Goal: Check status: Check status

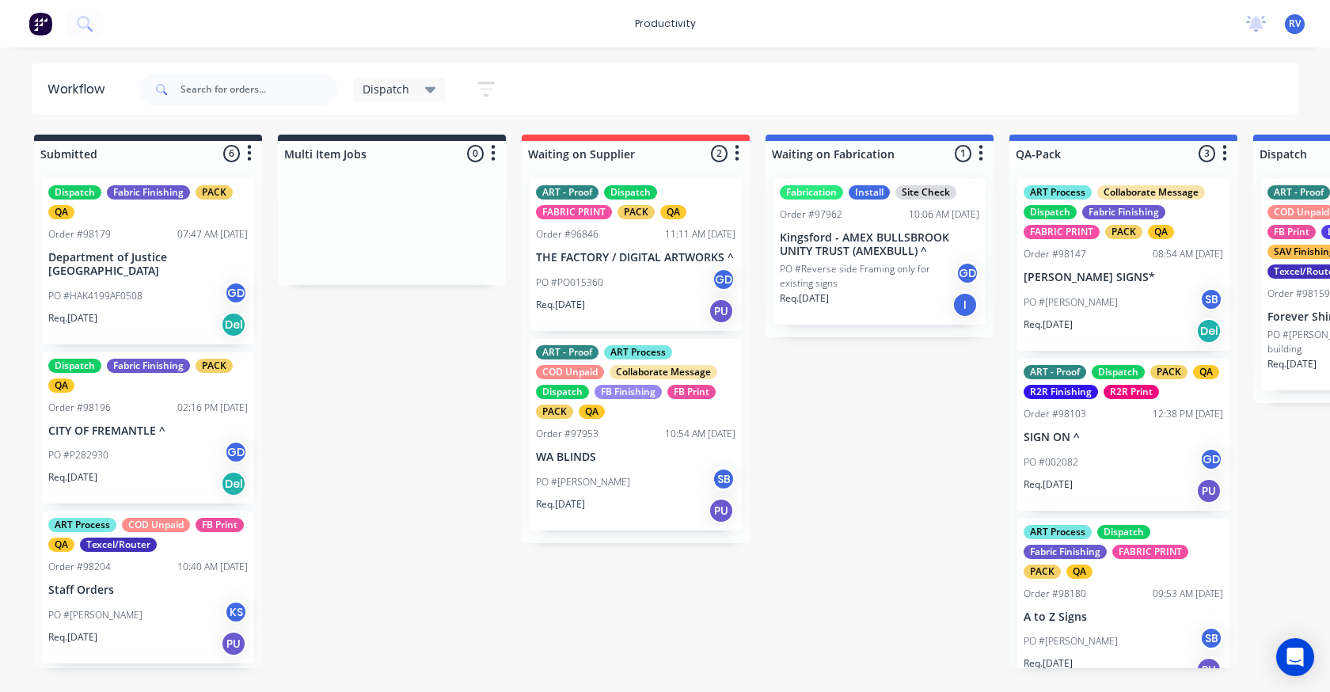
scroll to position [0, 873]
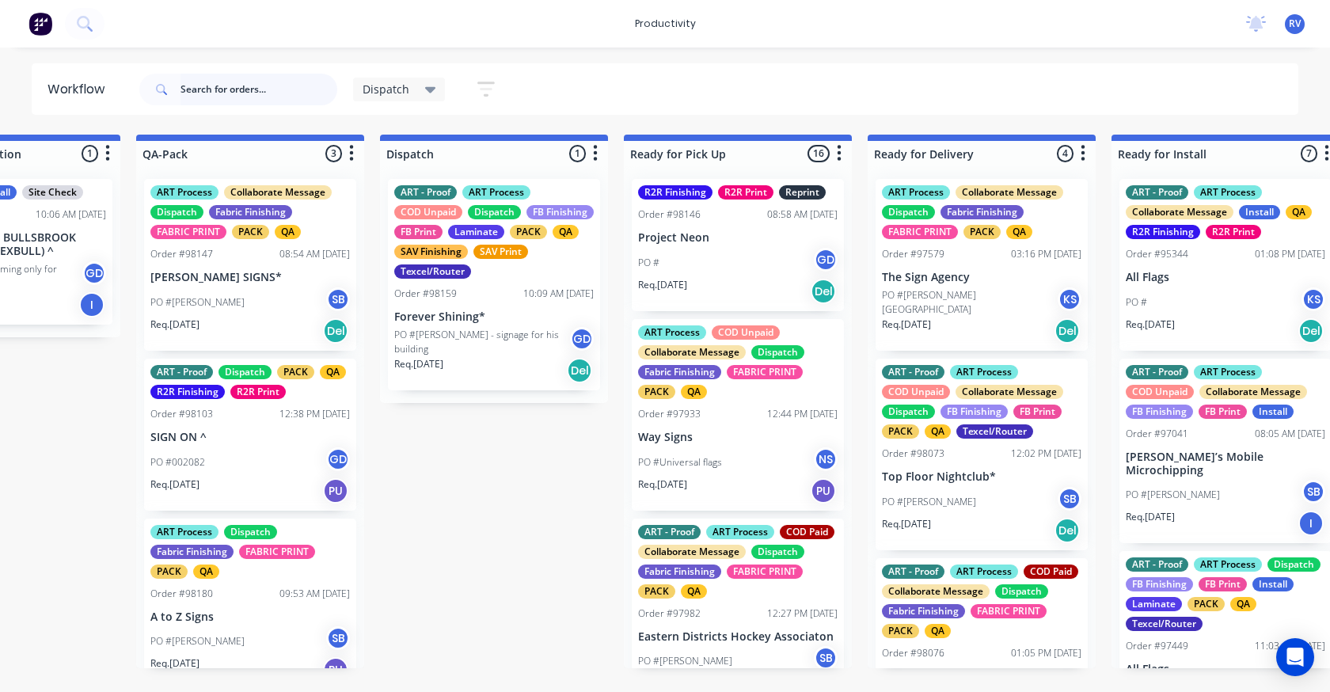
click at [207, 87] on input "text" at bounding box center [259, 90] width 157 height 32
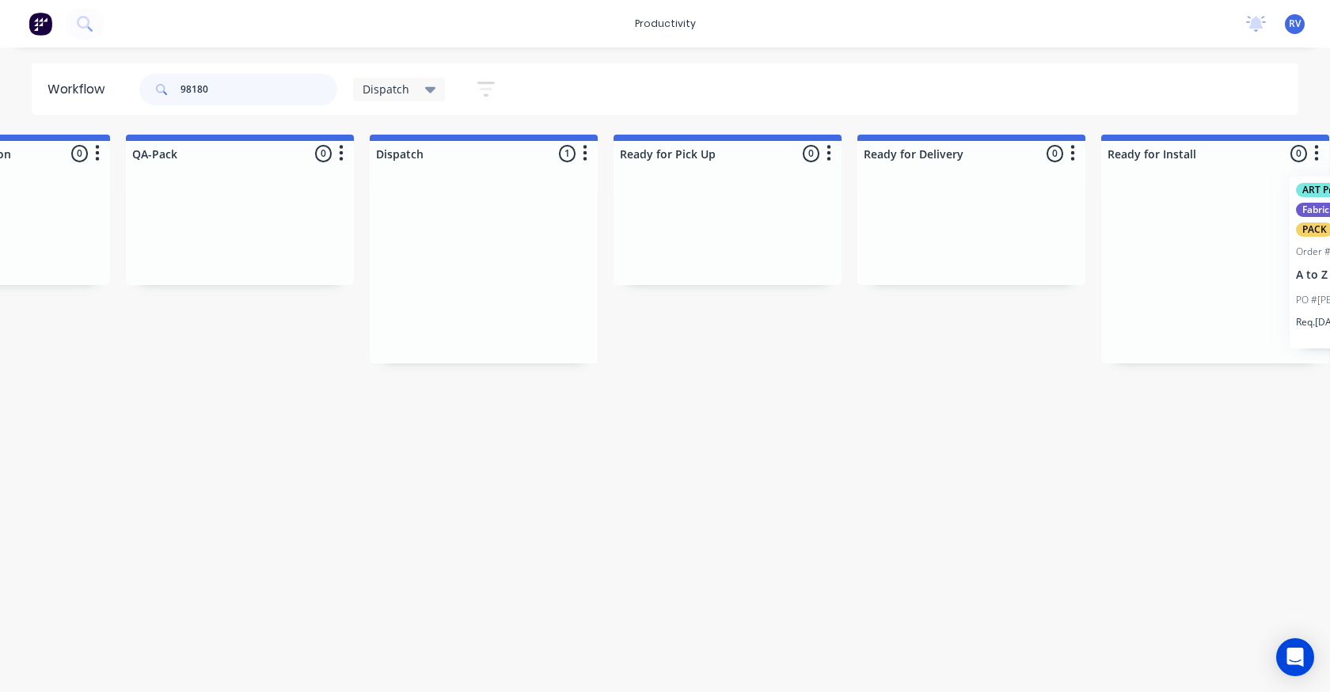
scroll to position [0, 938]
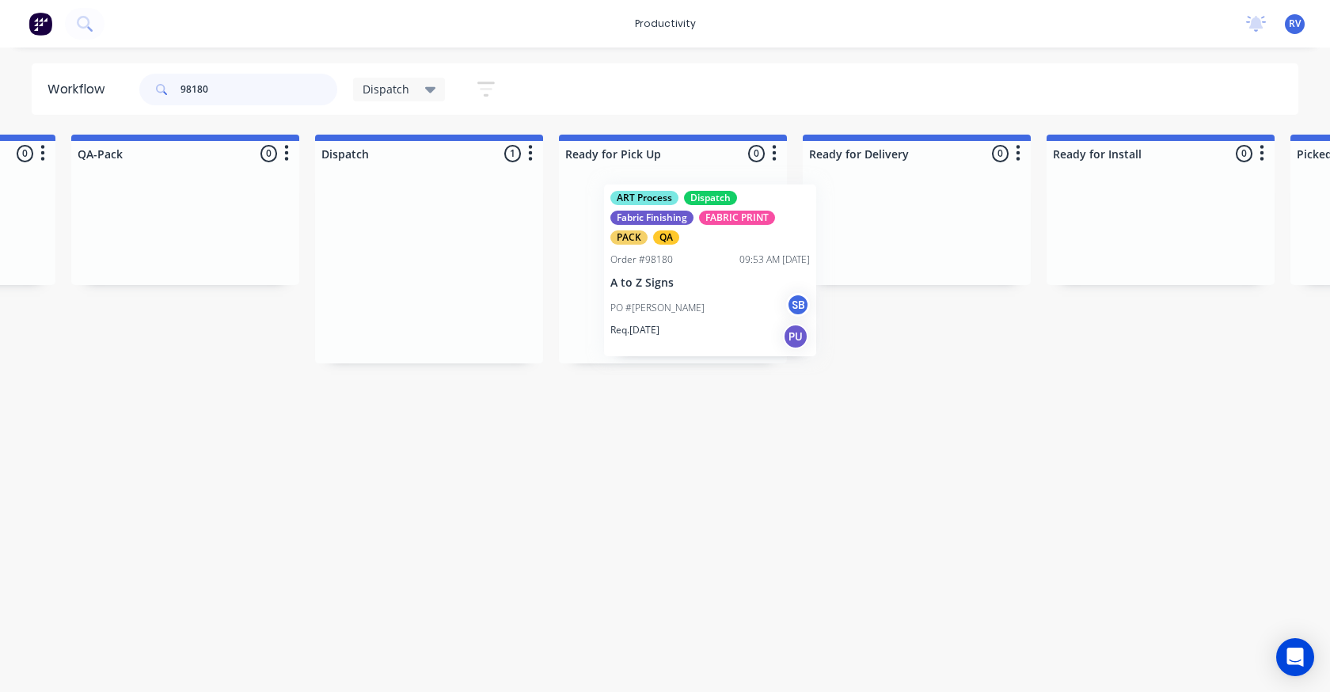
drag, startPoint x: 1293, startPoint y: 216, endPoint x: 614, endPoint y: 209, distance: 679.5
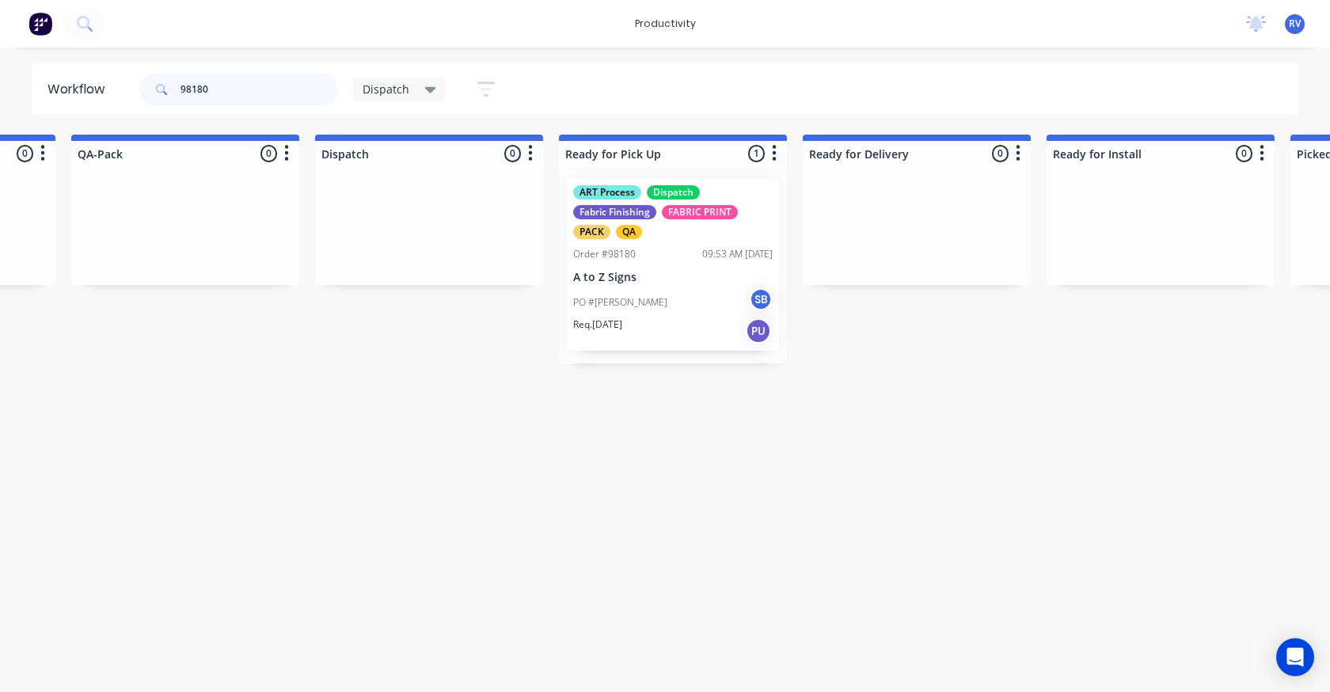
type input "98180"
click at [389, 99] on div "Dispatch" at bounding box center [399, 90] width 93 height 24
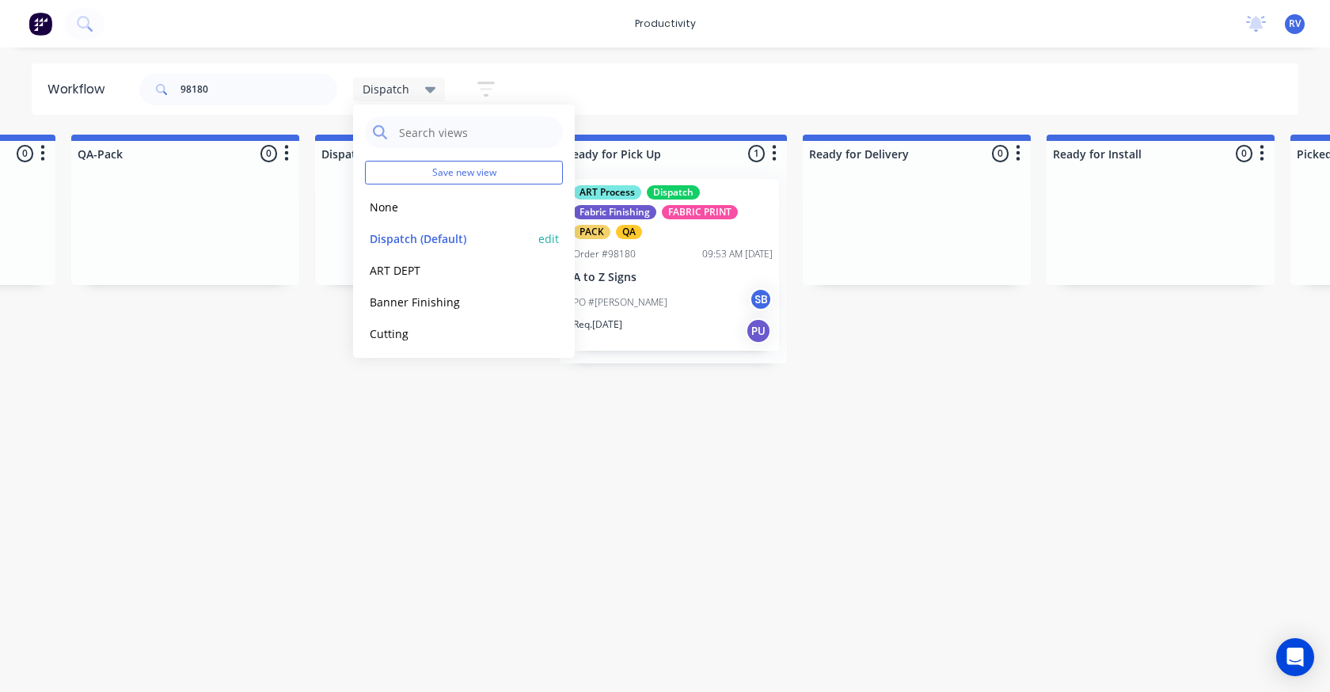
click at [417, 241] on button "Dispatch (Default)" at bounding box center [449, 239] width 169 height 18
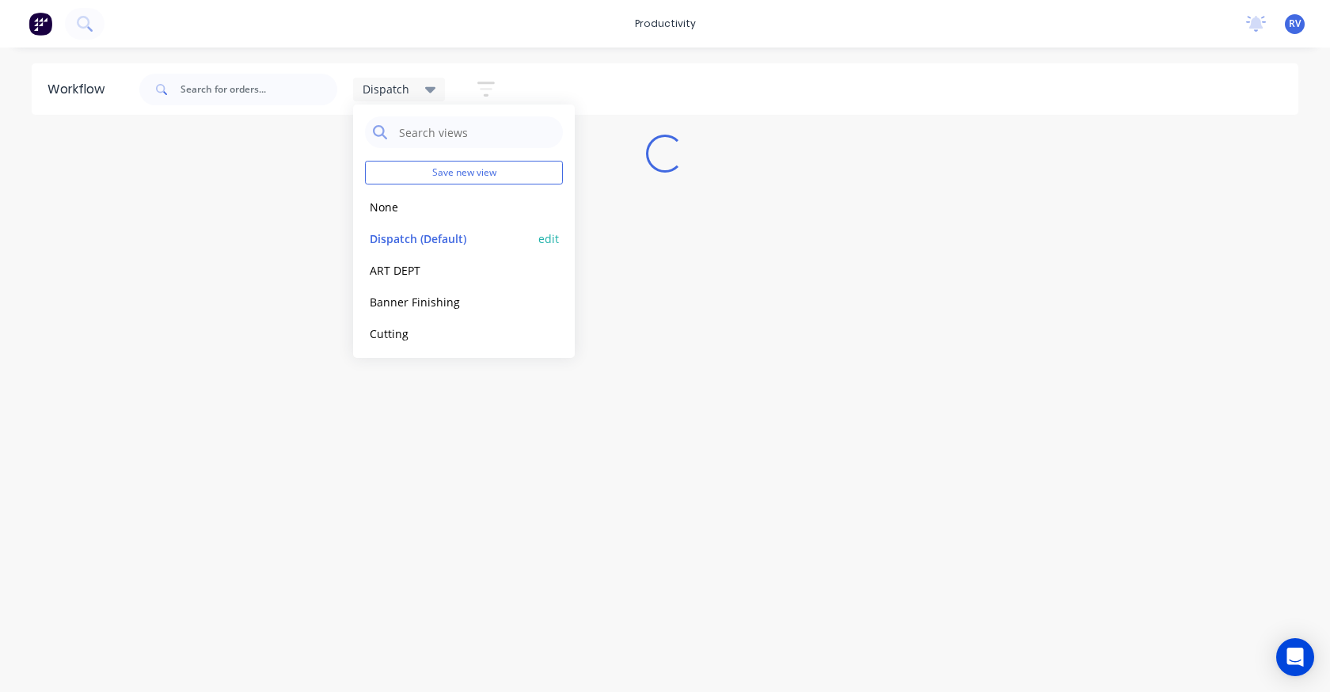
scroll to position [0, 0]
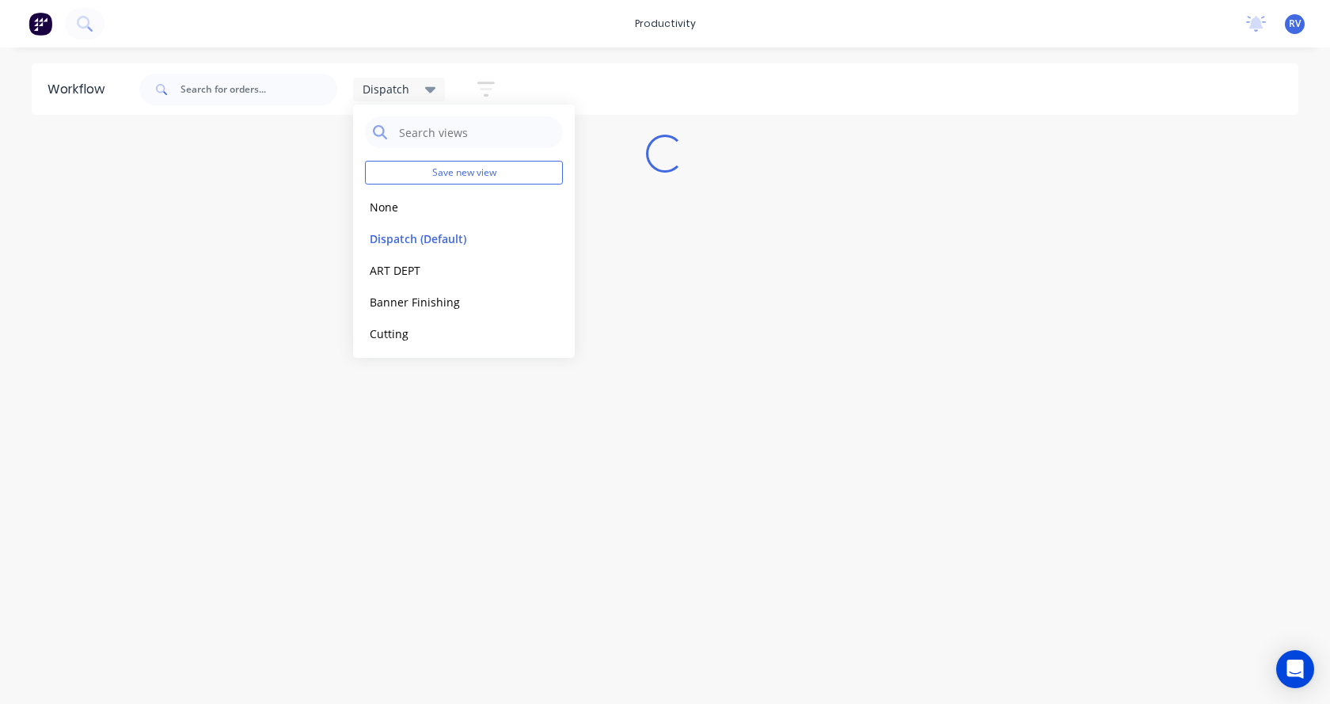
click at [424, 418] on div "Workflow Dispatch Save new view None edit Dispatch (Default) edit ART DEPT edit…" at bounding box center [665, 367] width 1330 height 609
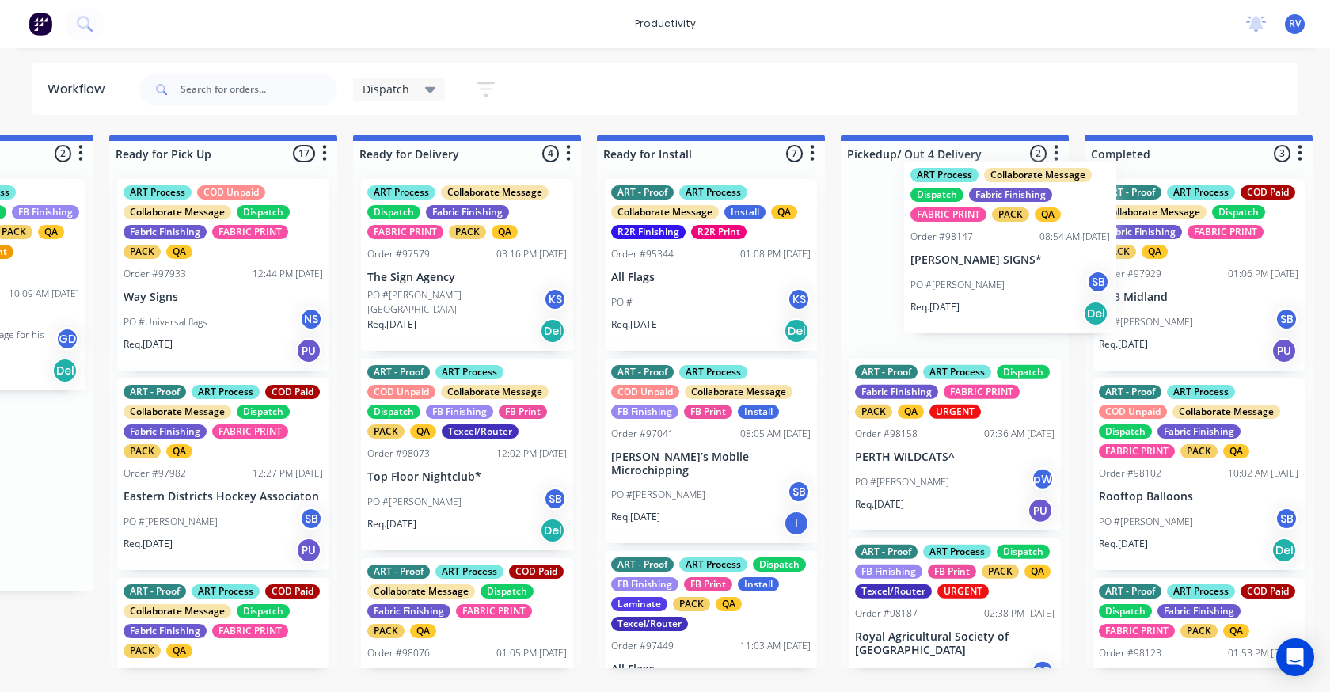
scroll to position [0, 1391]
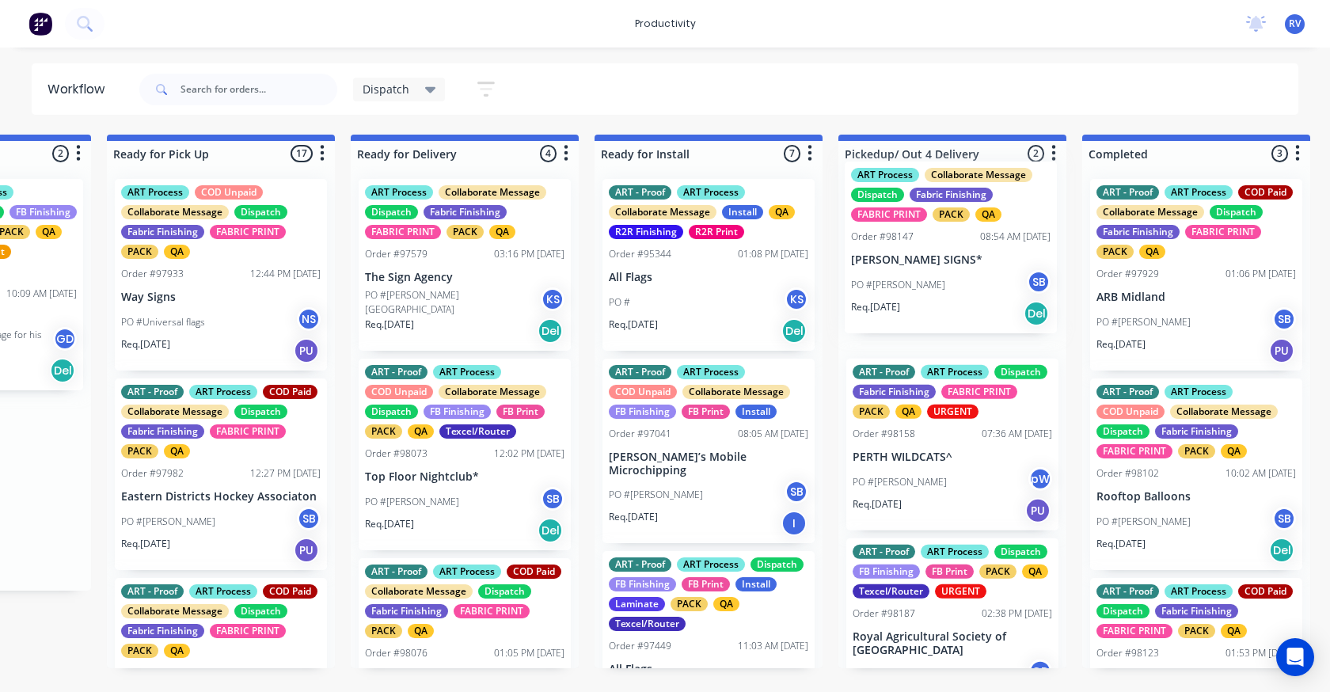
drag, startPoint x: 470, startPoint y: 315, endPoint x: 938, endPoint y: 291, distance: 469.4
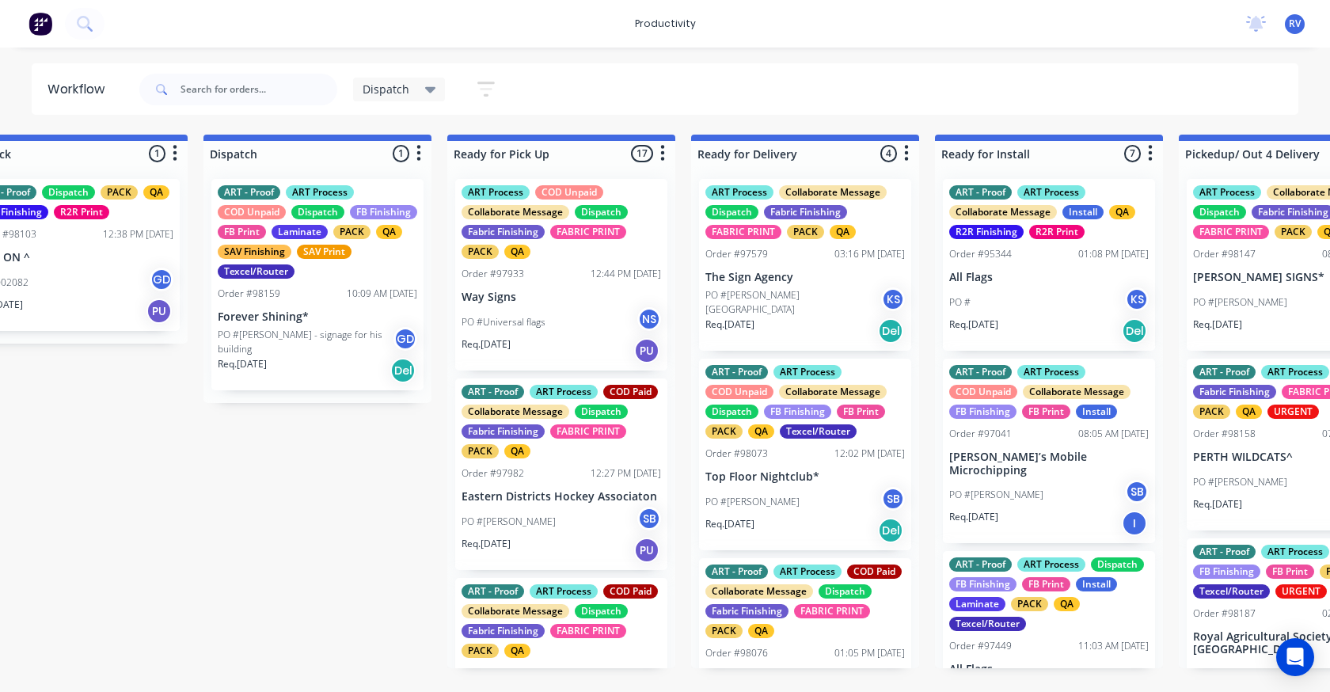
scroll to position [0, 1046]
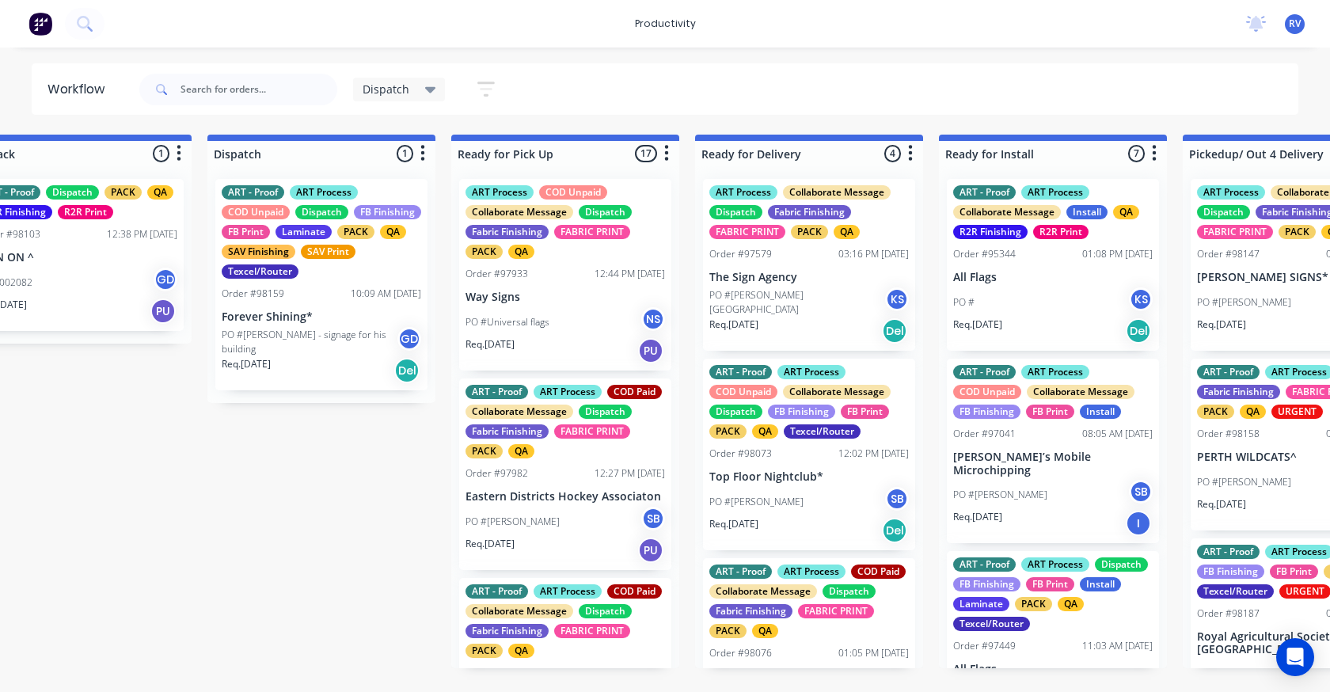
click at [318, 324] on div "ART - Proof ART Process COD Unpaid Dispatch FB Finishing FB Print Laminate PACK…" at bounding box center [321, 284] width 212 height 211
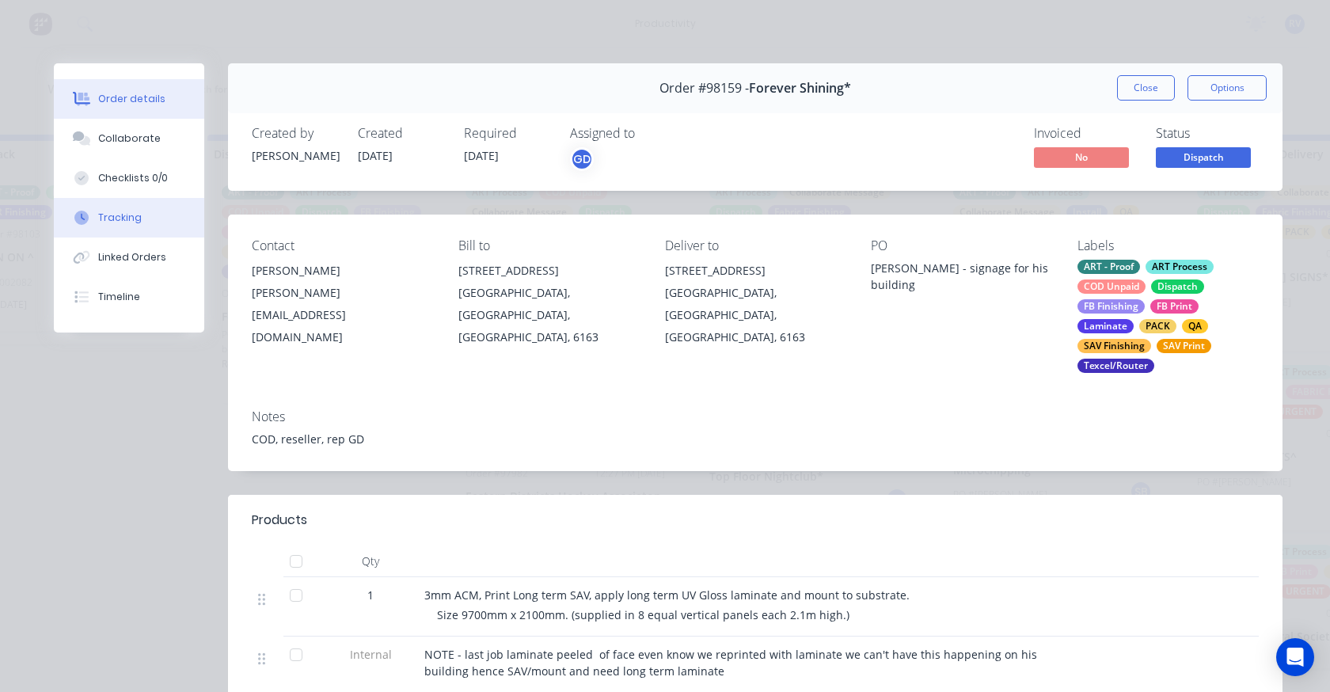
click at [105, 226] on button "Tracking" at bounding box center [129, 218] width 150 height 40
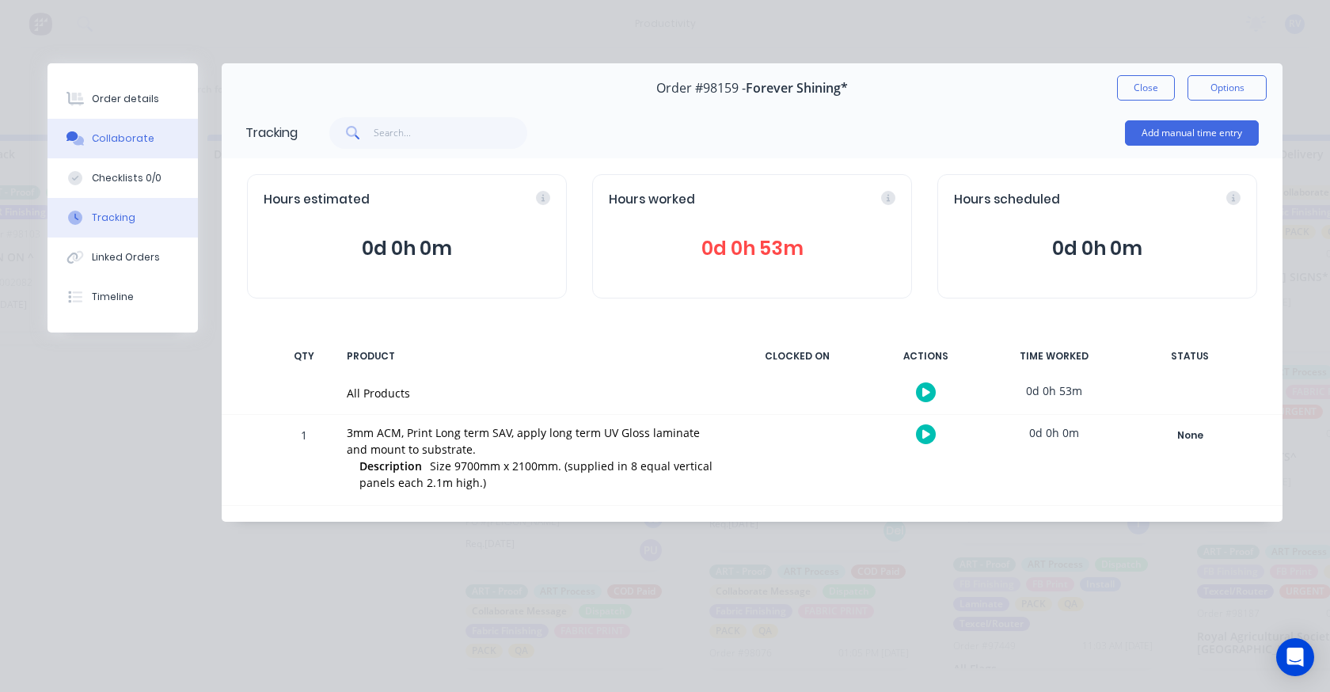
click at [112, 132] on div "Collaborate" at bounding box center [123, 138] width 63 height 14
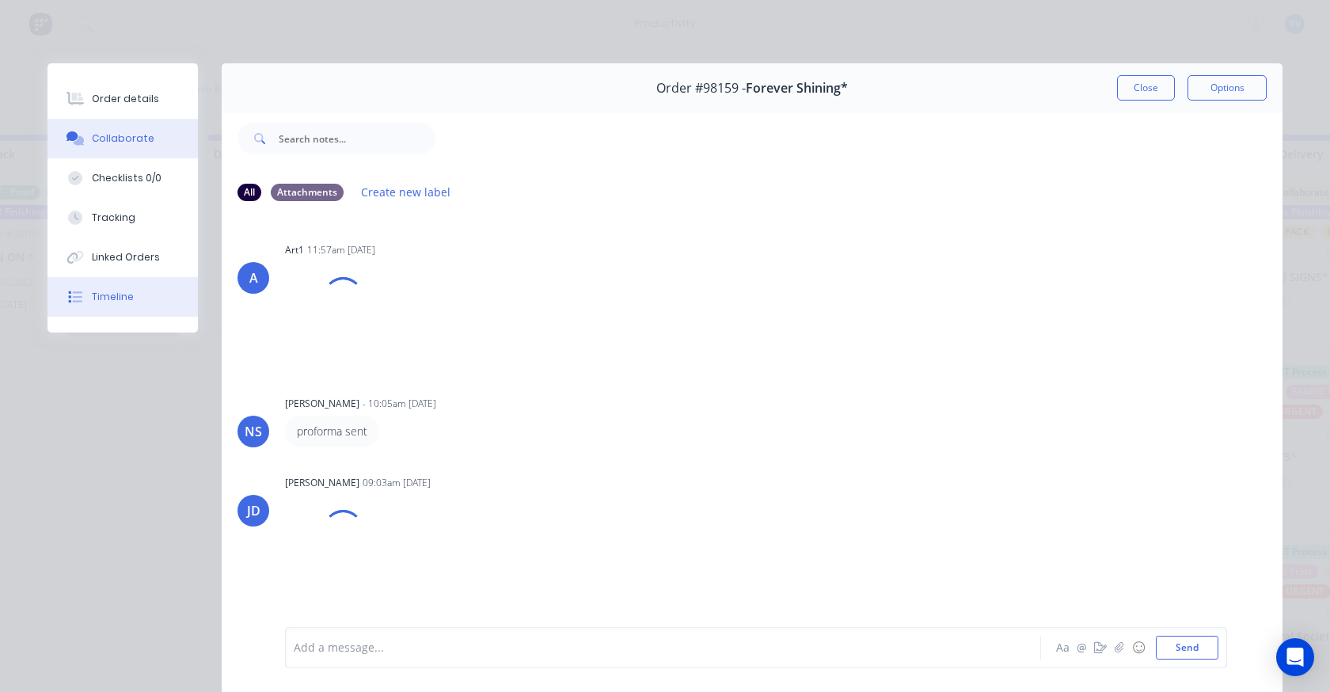
click at [118, 291] on div "Timeline" at bounding box center [113, 297] width 42 height 14
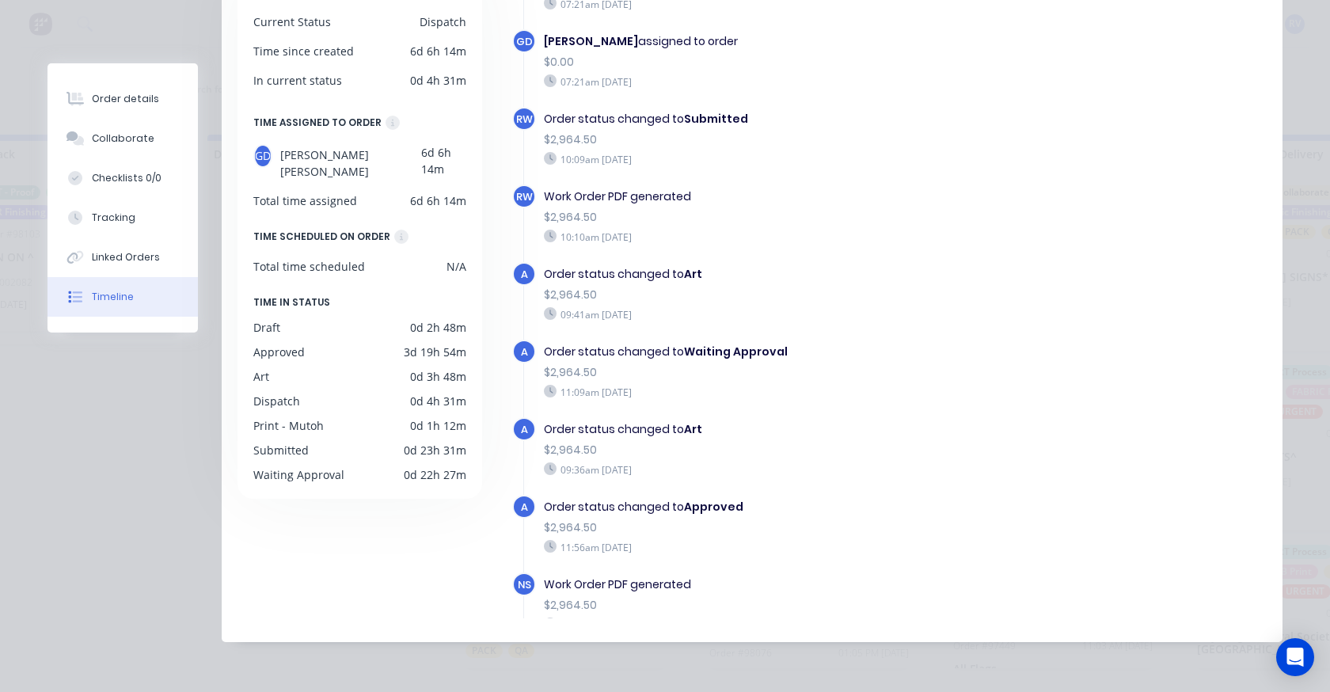
scroll to position [0, 0]
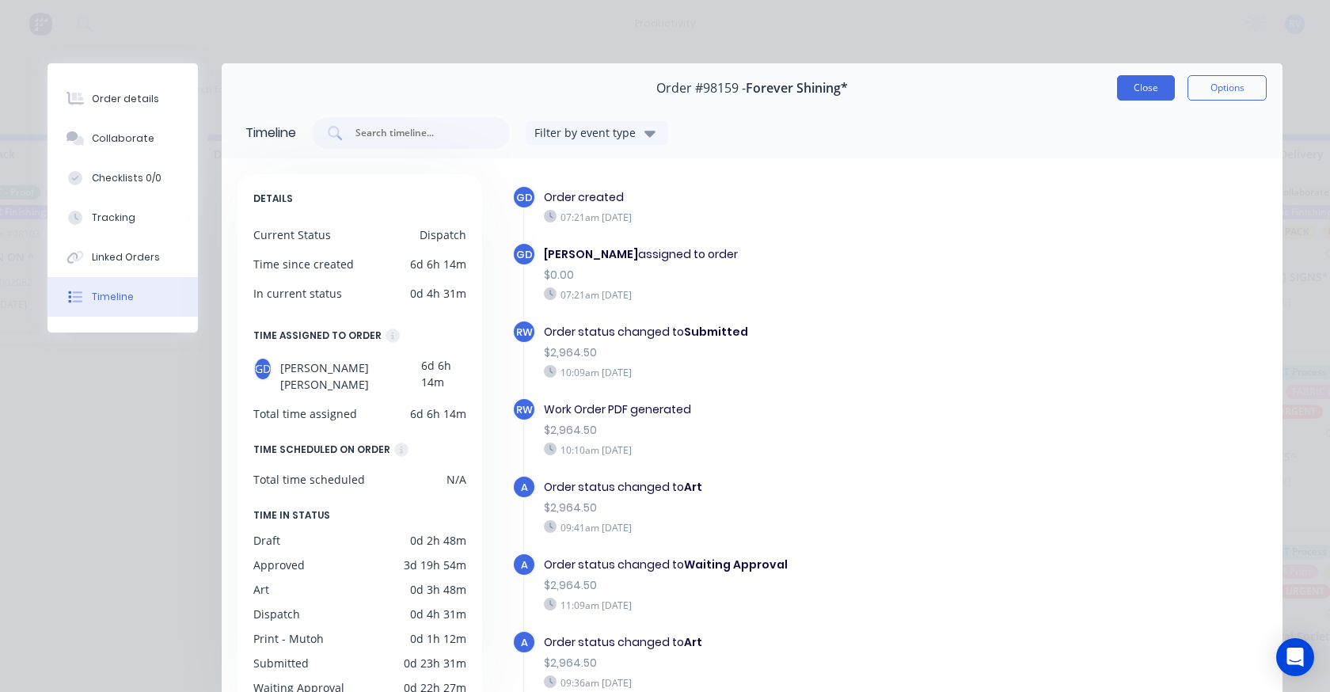
click at [1132, 96] on button "Close" at bounding box center [1146, 87] width 58 height 25
